Goal: Task Accomplishment & Management: Manage account settings

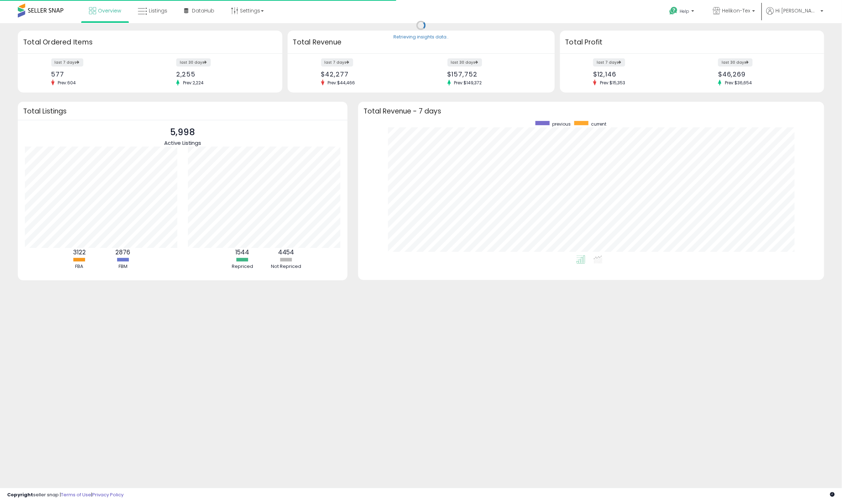
scroll to position [134, 451]
click at [151, 12] on span "Listings" at bounding box center [158, 10] width 19 height 7
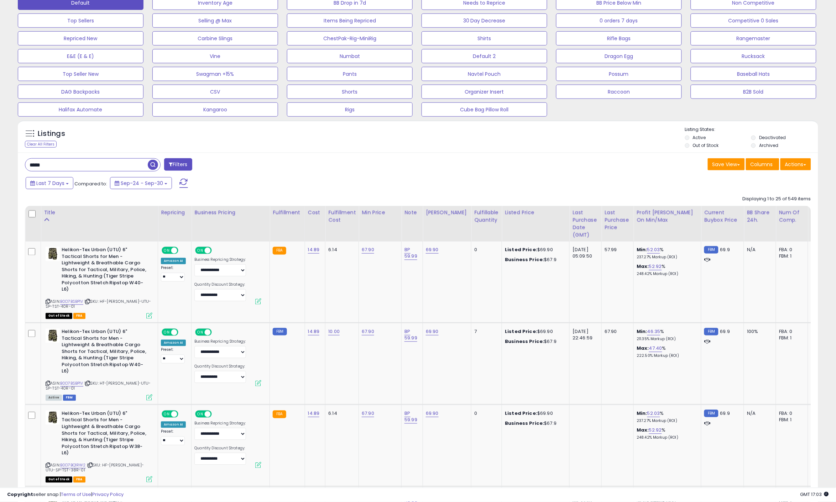
scroll to position [158, 0]
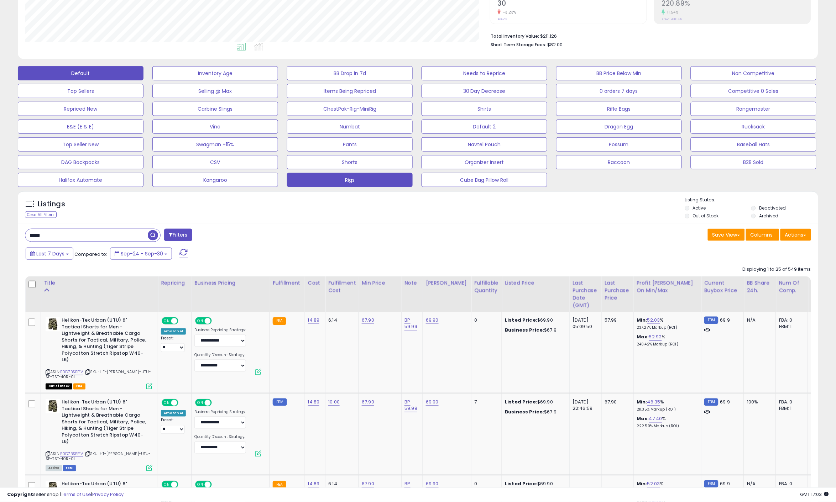
click at [355, 179] on button "Rigs" at bounding box center [350, 180] width 126 height 14
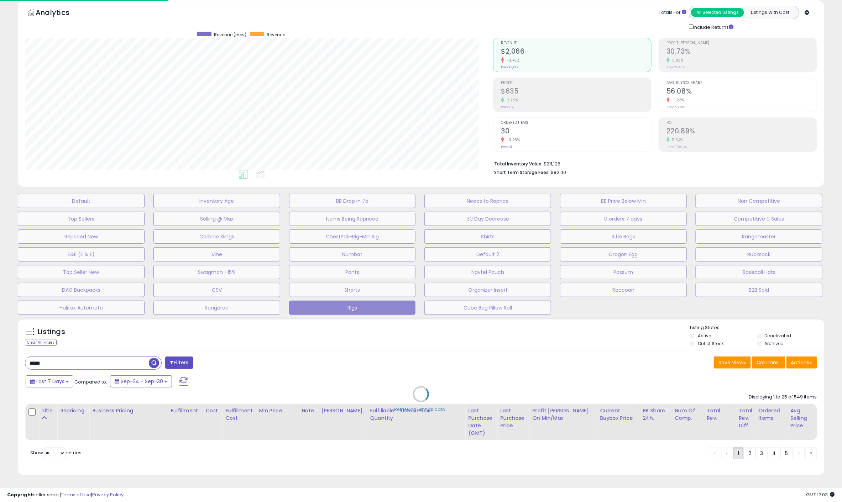
scroll to position [146, 468]
type input "***"
select select "**"
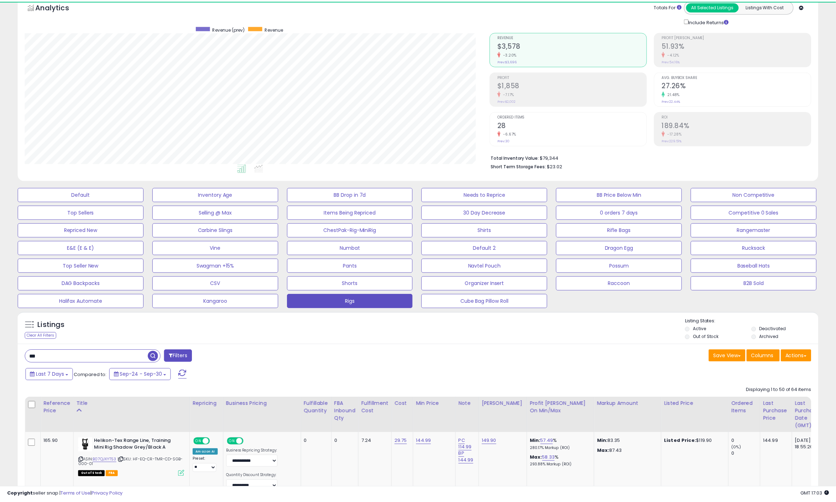
scroll to position [393, 0]
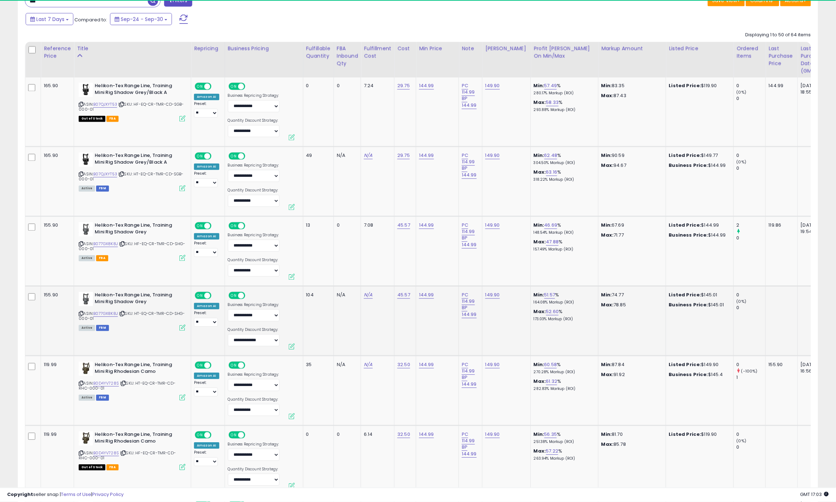
drag, startPoint x: 255, startPoint y: 326, endPoint x: 282, endPoint y: 349, distance: 35.9
click at [255, 326] on div "**********" at bounding box center [254, 322] width 52 height 61
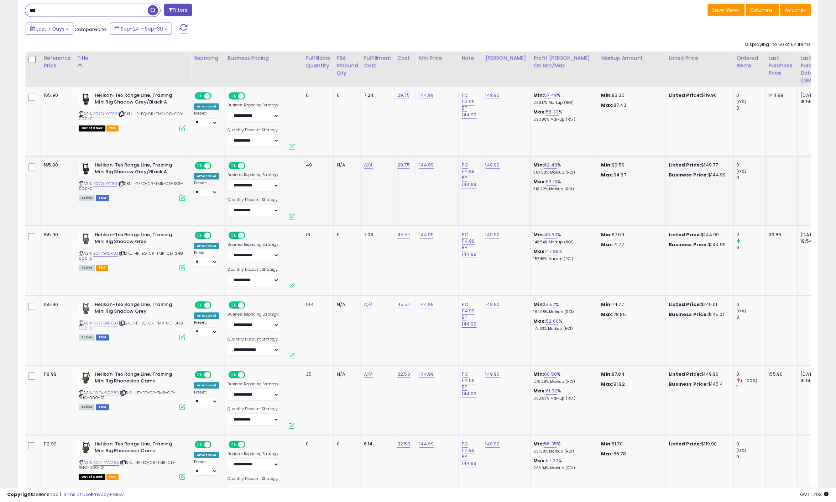
scroll to position [274, 0]
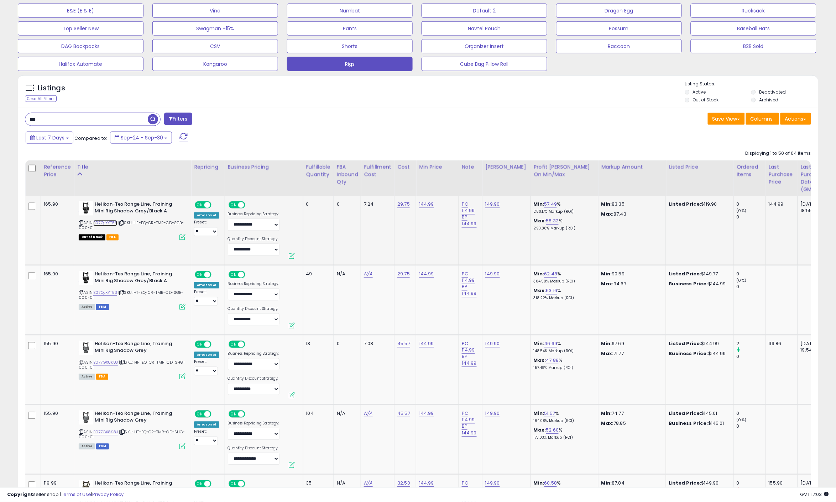
click at [102, 223] on link "B07QJXYT53" at bounding box center [105, 223] width 24 height 6
click at [406, 244] on td "29.75" at bounding box center [405, 230] width 22 height 69
click at [101, 223] on link "B07QJXYT53" at bounding box center [105, 223] width 24 height 6
click at [242, 137] on div "Last 7 Days Compared to: Sep-24 - Sep-30" at bounding box center [318, 139] width 589 height 16
click at [342, 233] on td "0" at bounding box center [346, 230] width 27 height 69
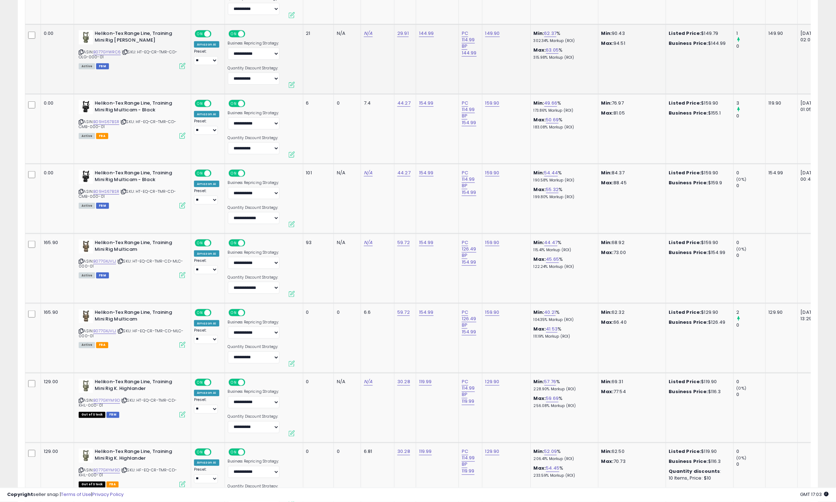
scroll to position [1104, 0]
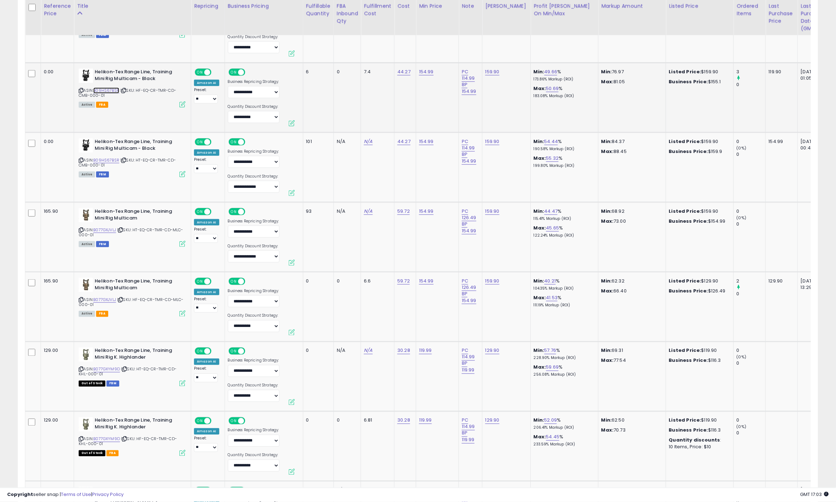
click at [108, 88] on link "B09HS67BSR" at bounding box center [106, 91] width 26 height 6
